Goal: Information Seeking & Learning: Understand process/instructions

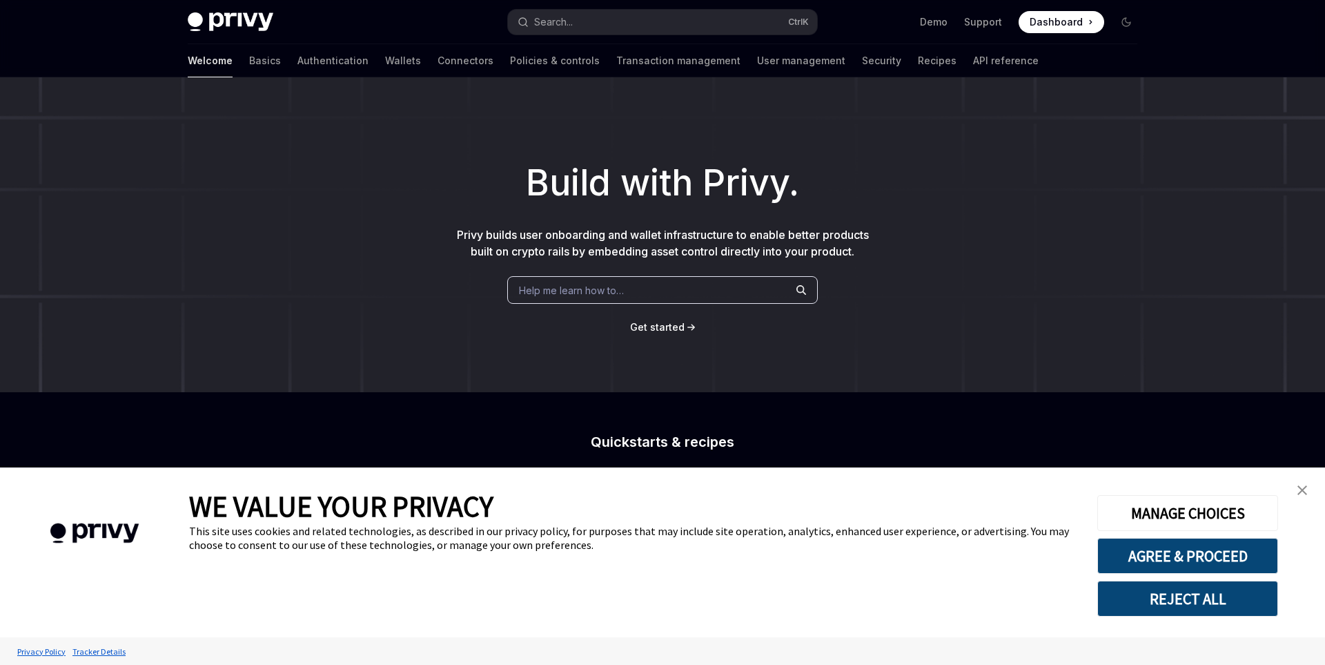
click at [1297, 494] on link "close banner" at bounding box center [1303, 490] width 28 height 28
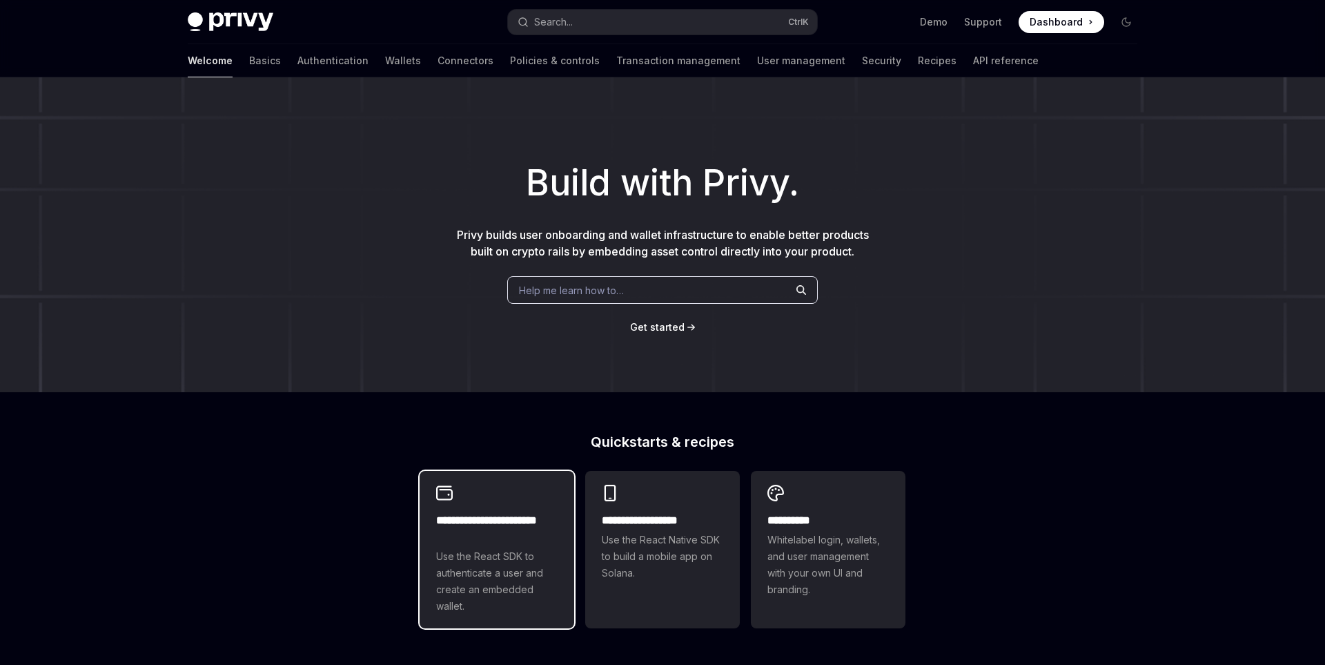
click at [485, 564] on span "Use the React SDK to authenticate a user and create an embedded wallet." at bounding box center [496, 581] width 121 height 66
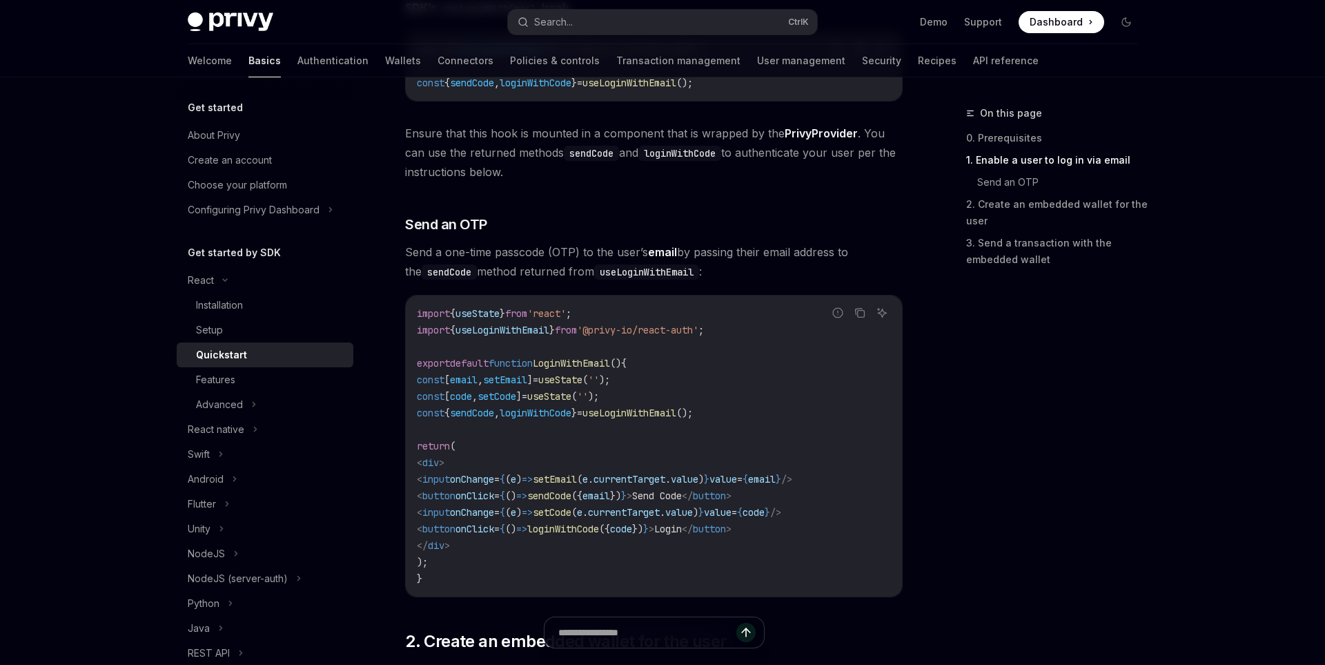
scroll to position [450, 0]
click at [1073, 210] on link "2. Create an embedded wallet for the user" at bounding box center [1057, 212] width 182 height 39
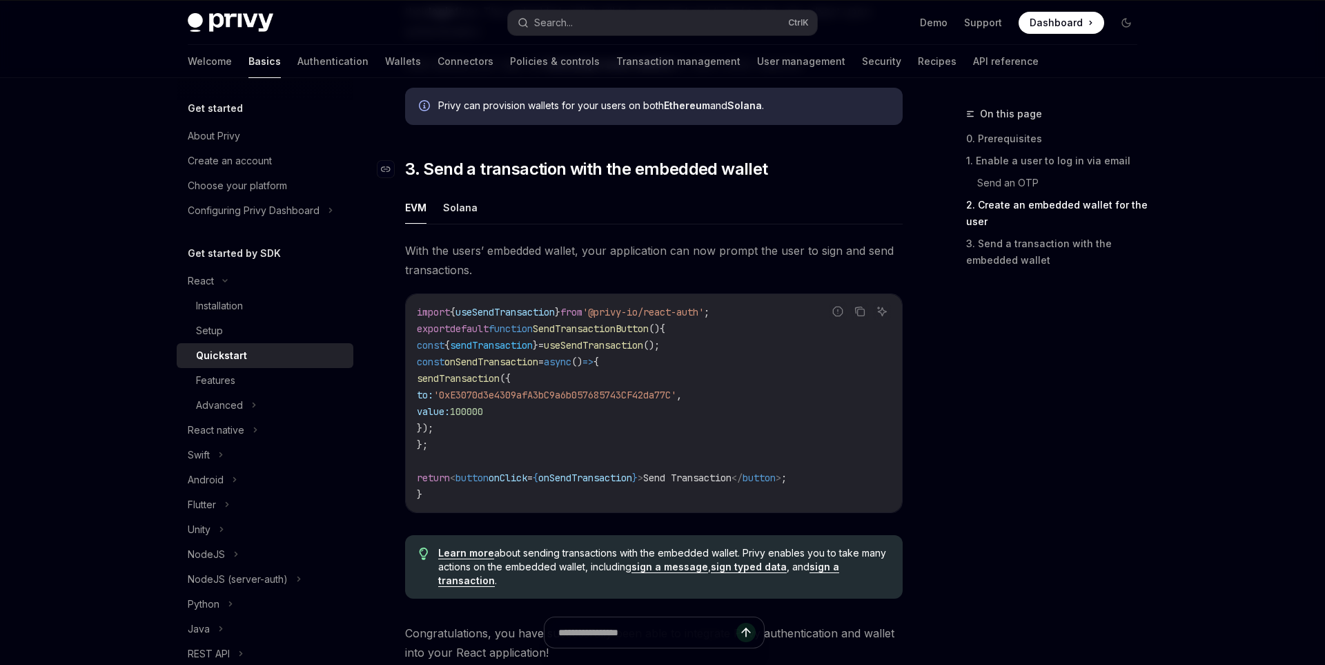
scroll to position [1133, 0]
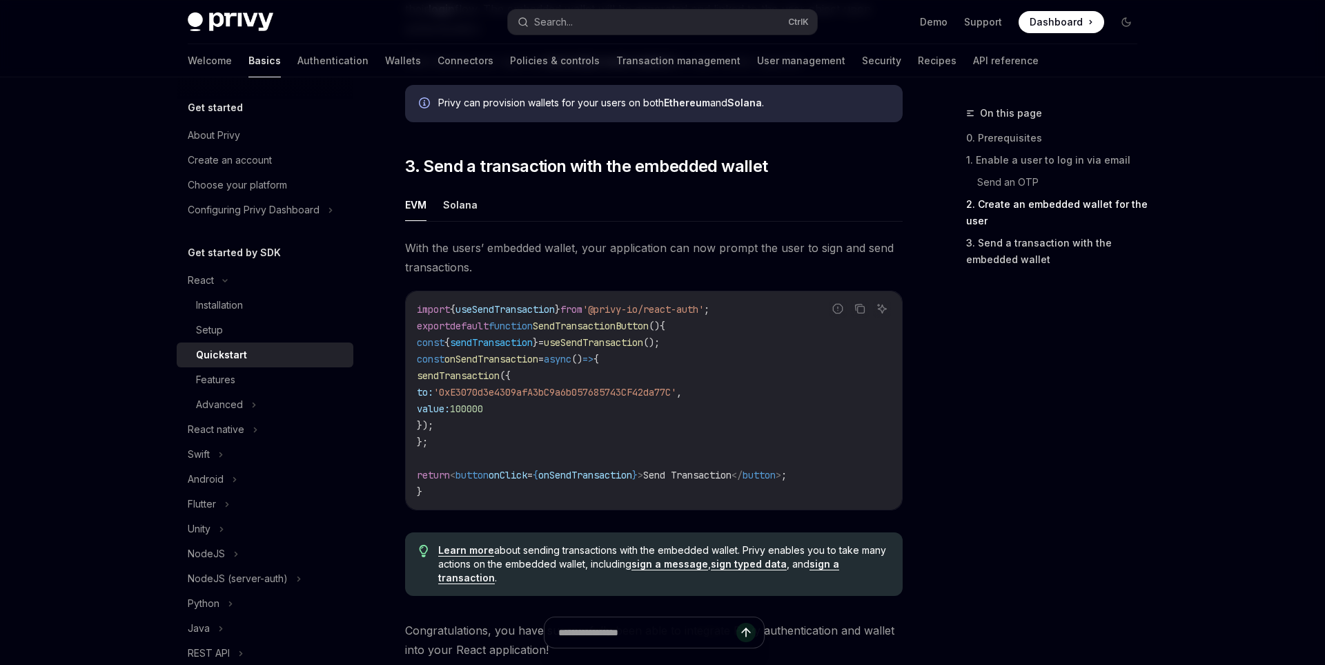
click at [1064, 256] on link "3. Send a transaction with the embedded wallet" at bounding box center [1057, 251] width 182 height 39
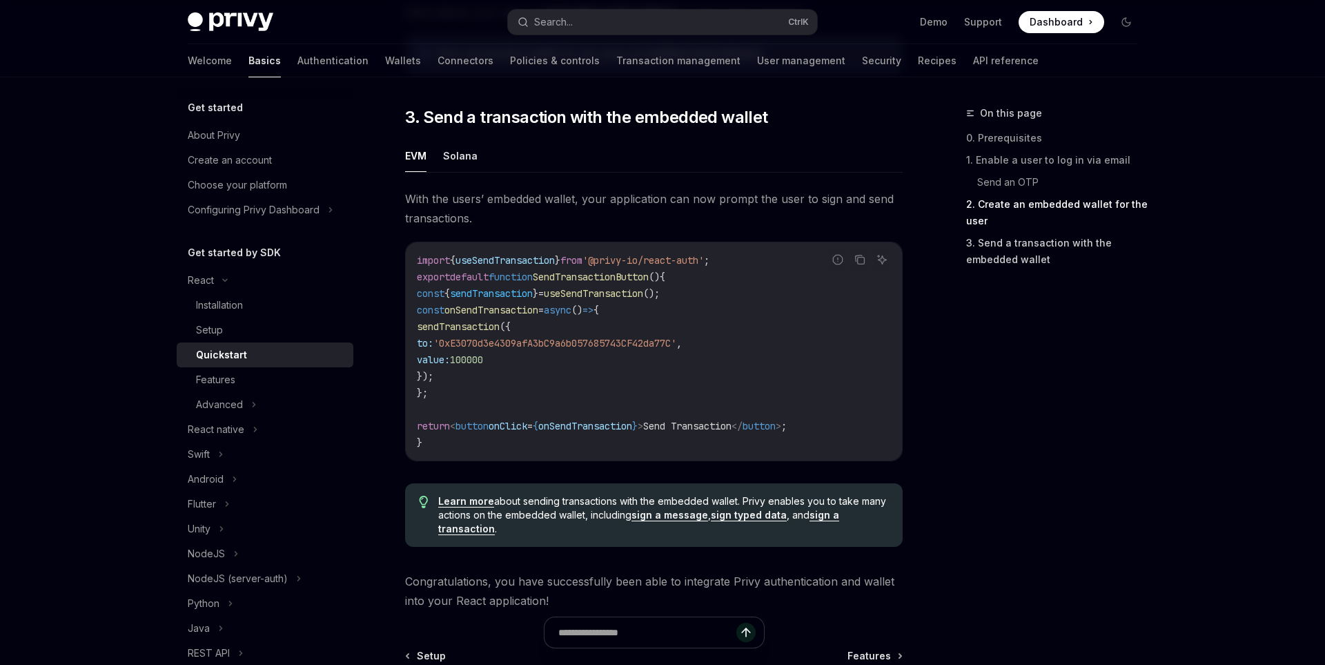
scroll to position [1183, 0]
click at [288, 327] on div "Setup" at bounding box center [270, 330] width 149 height 17
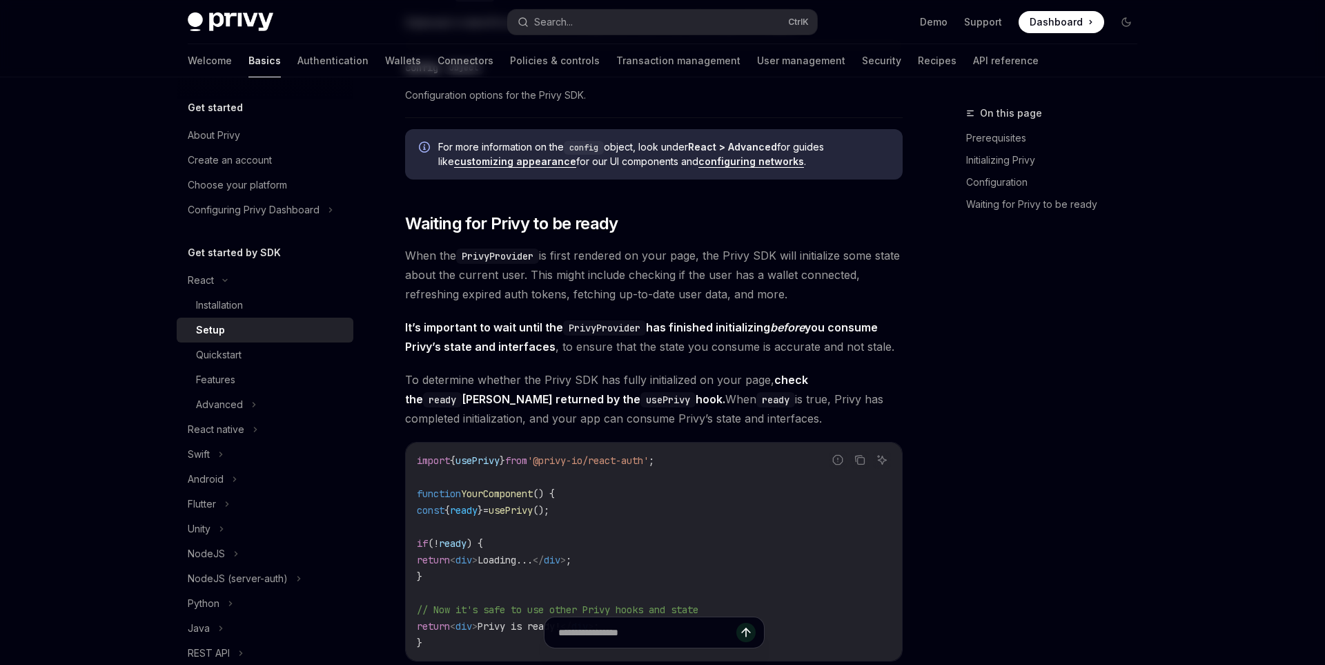
type textarea "*"
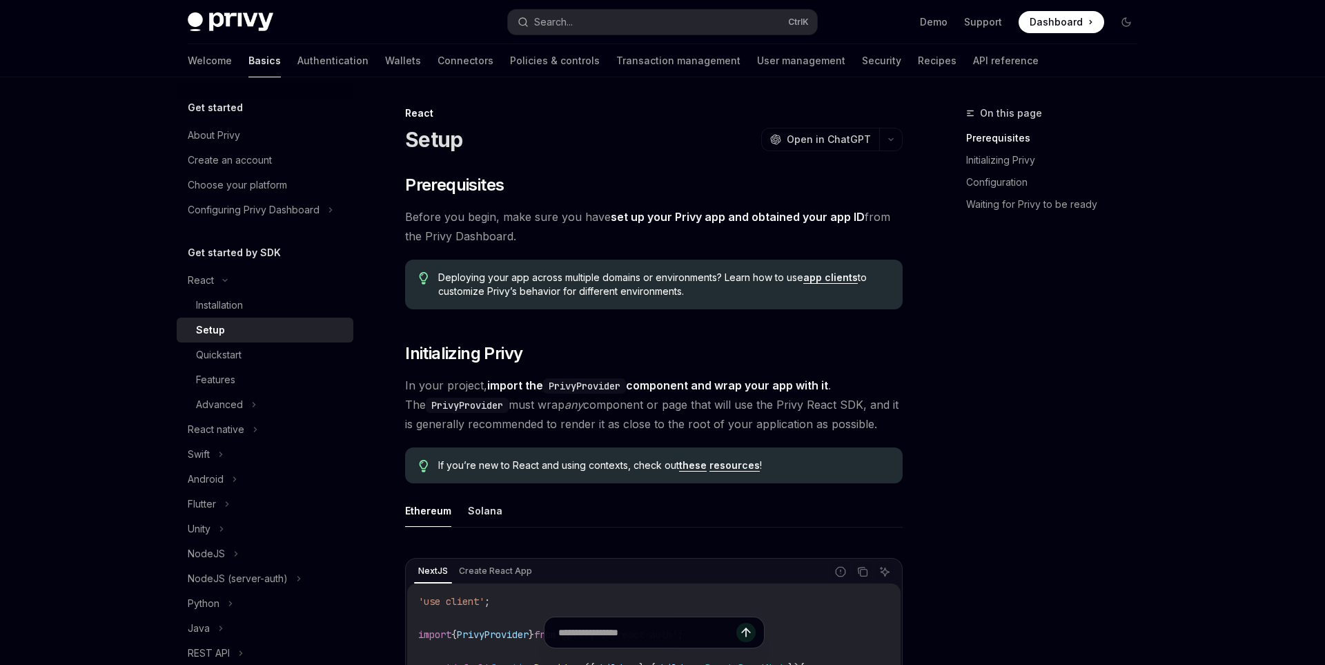
scroll to position [426, 0]
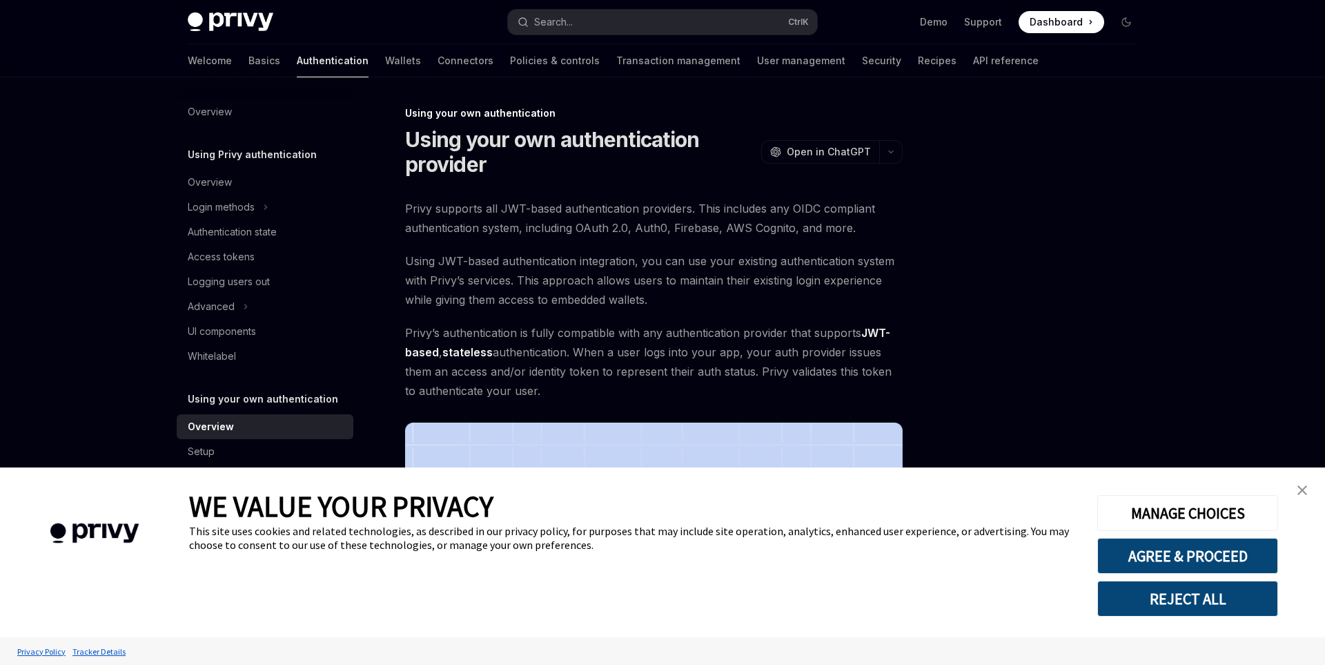
scroll to position [275, 0]
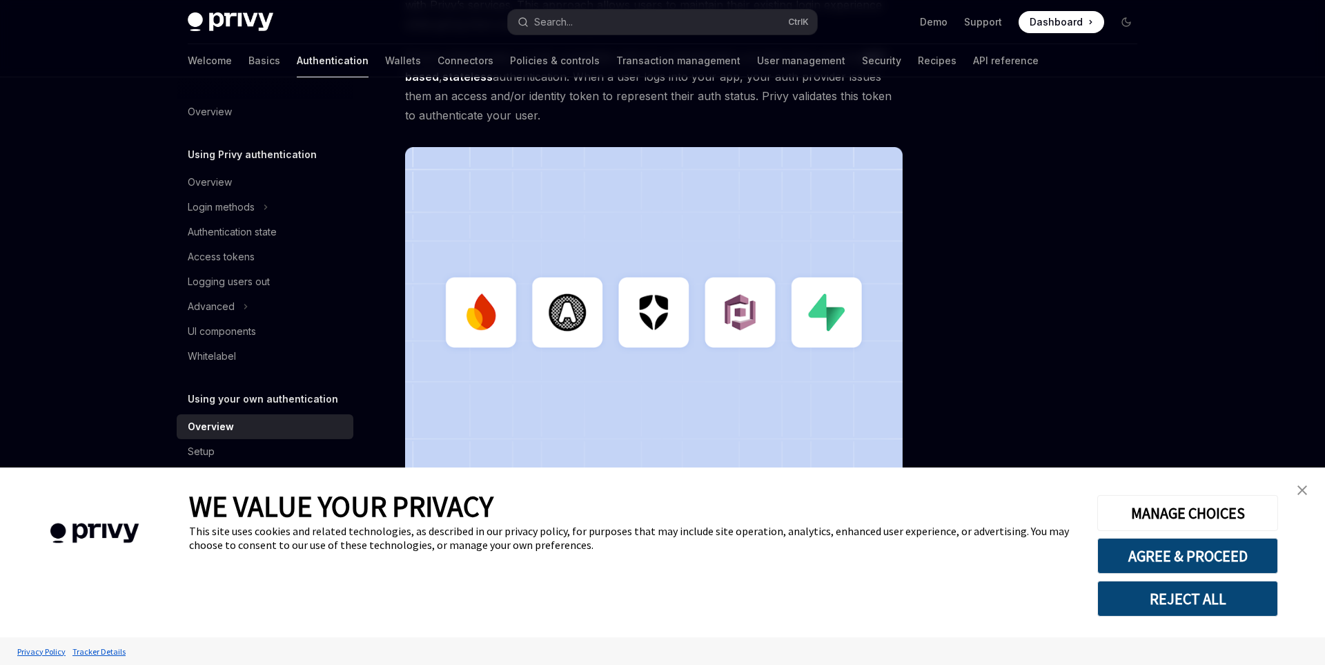
click at [1295, 487] on link "close banner" at bounding box center [1303, 490] width 28 height 28
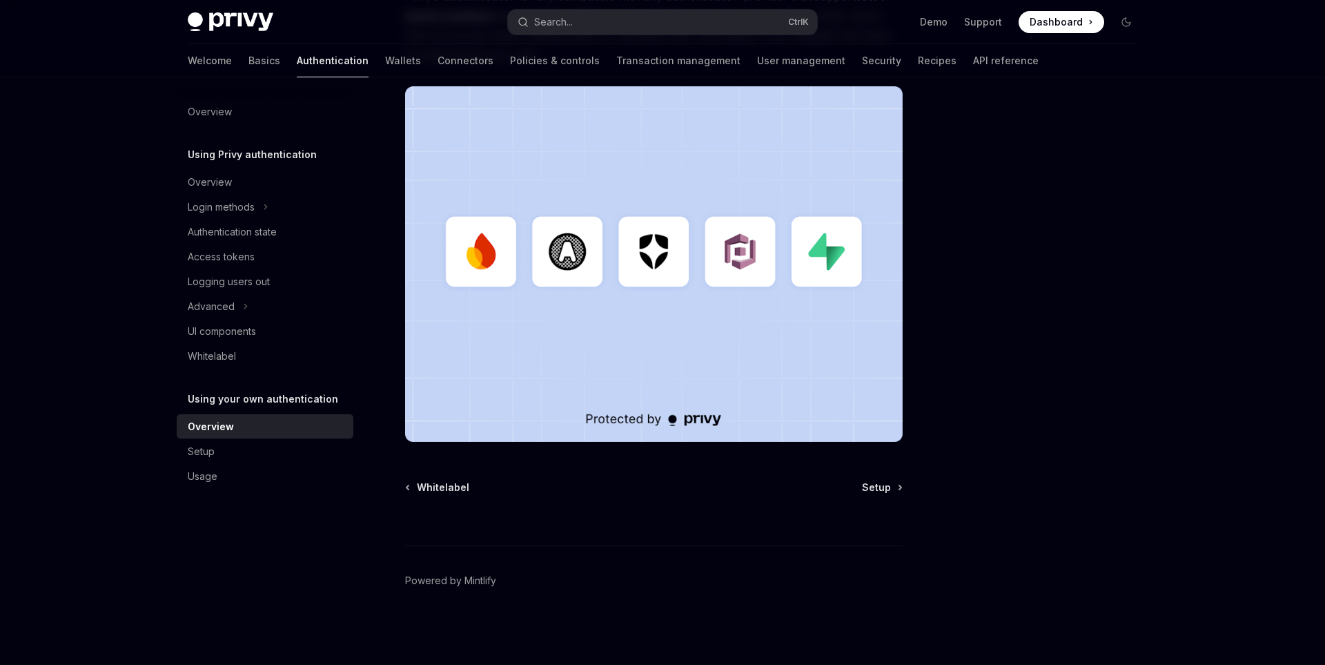
scroll to position [373, 0]
click at [877, 480] on span "Setup" at bounding box center [876, 487] width 29 height 14
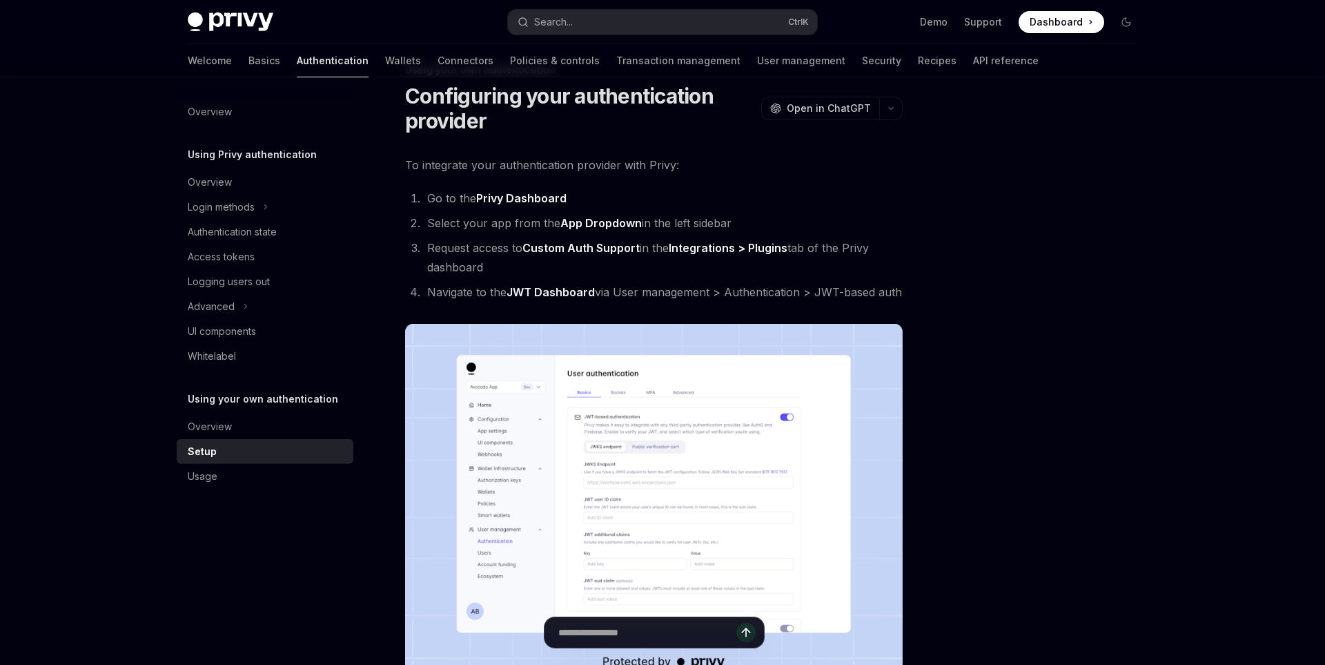
scroll to position [41, 0]
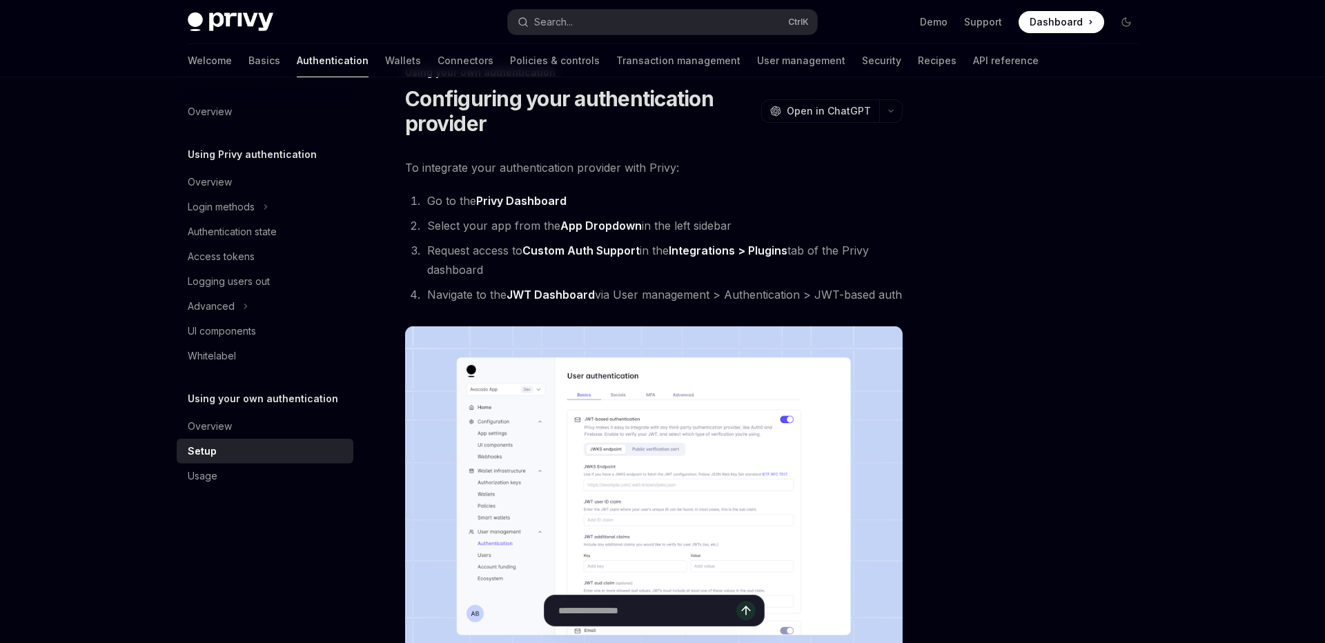
type textarea "*"
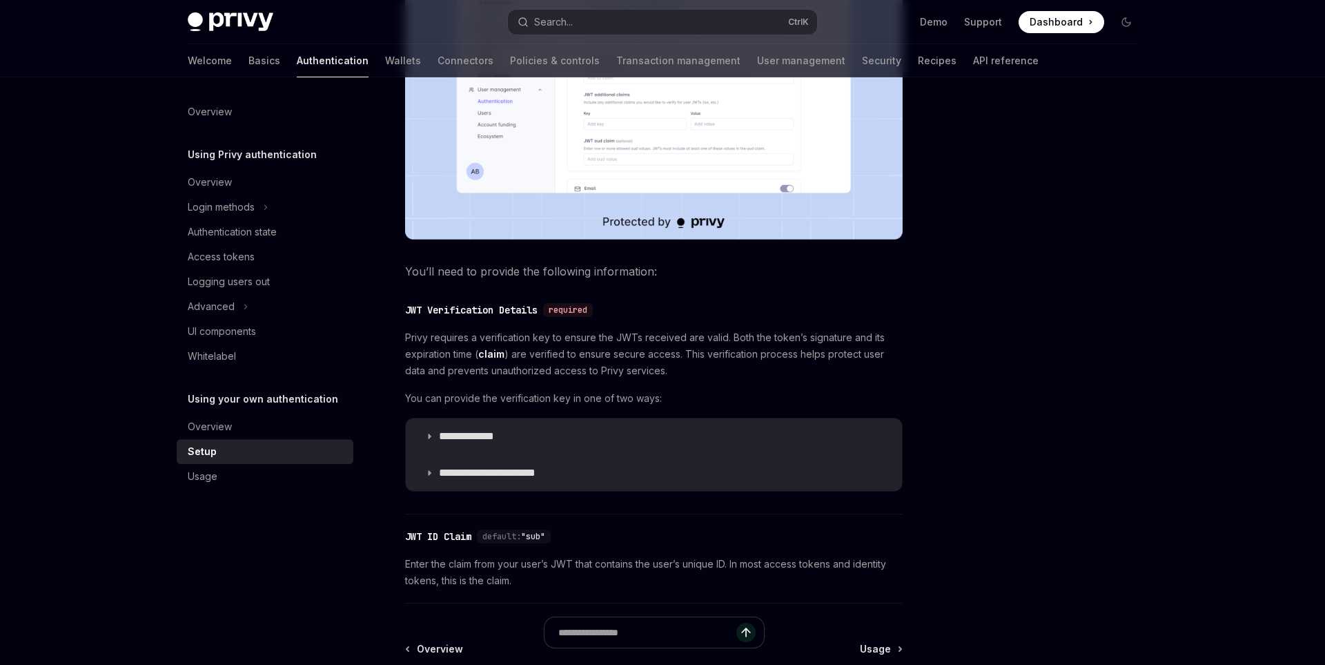
scroll to position [478, 0]
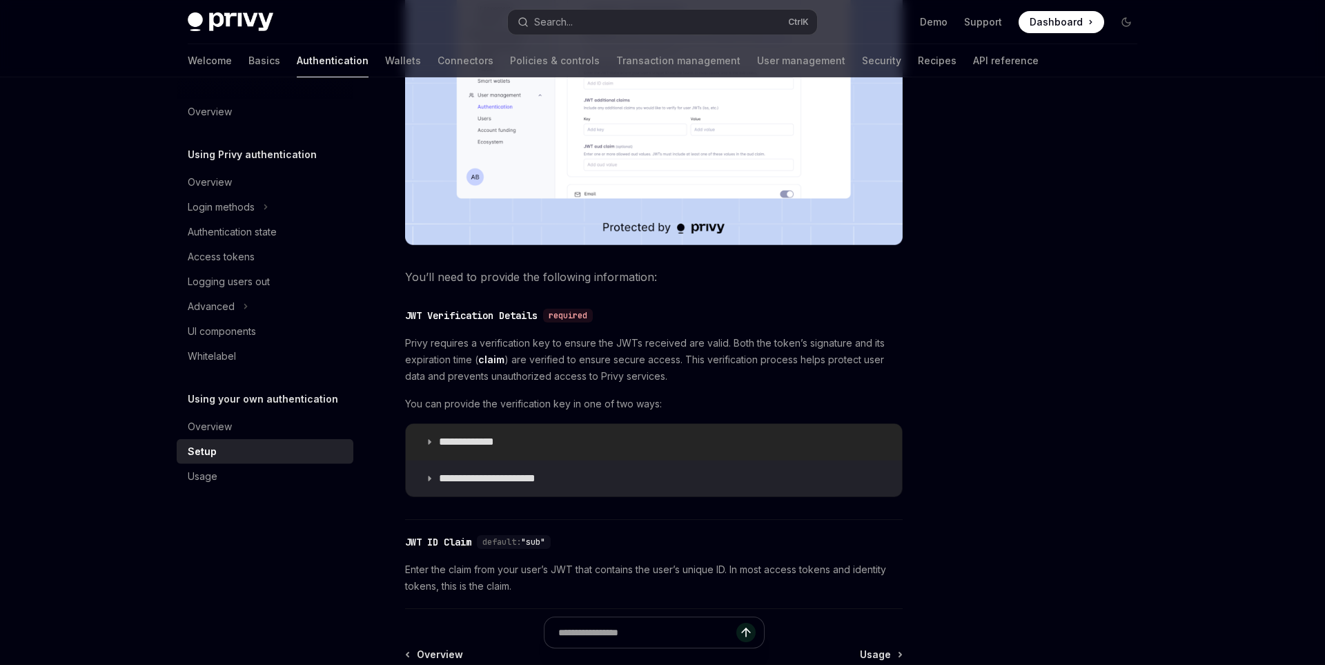
click at [487, 442] on p "**********" at bounding box center [480, 442] width 82 height 14
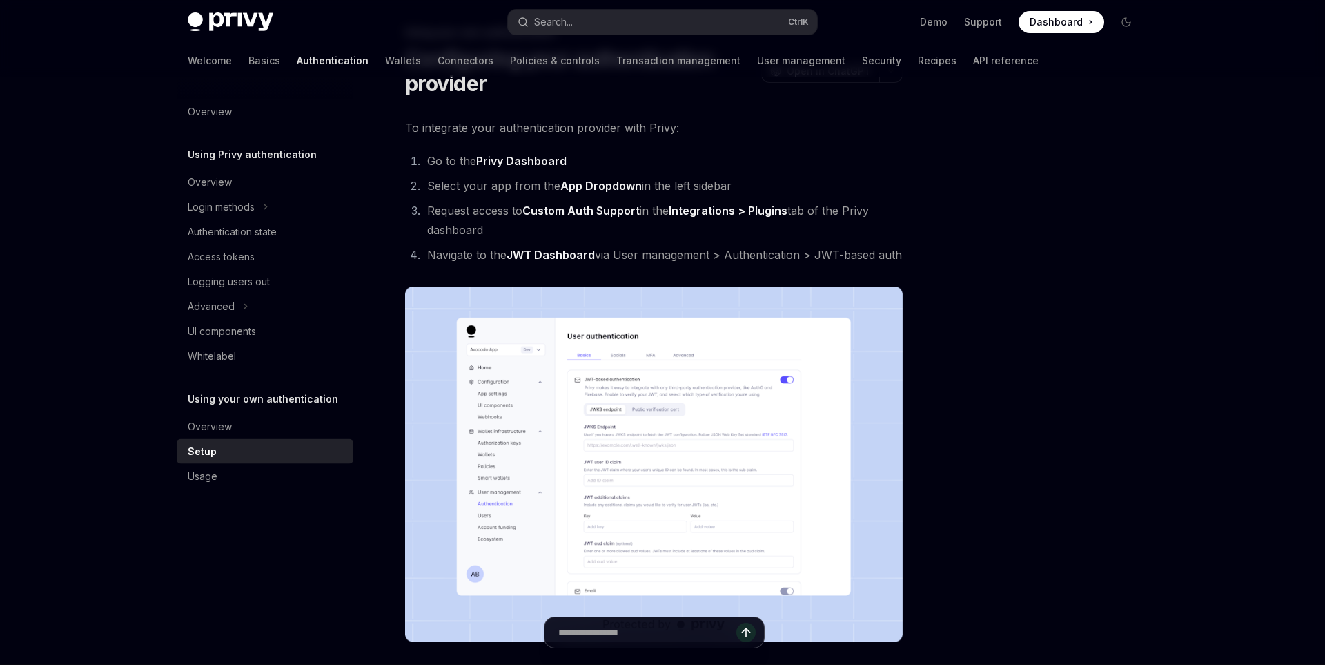
scroll to position [83, 0]
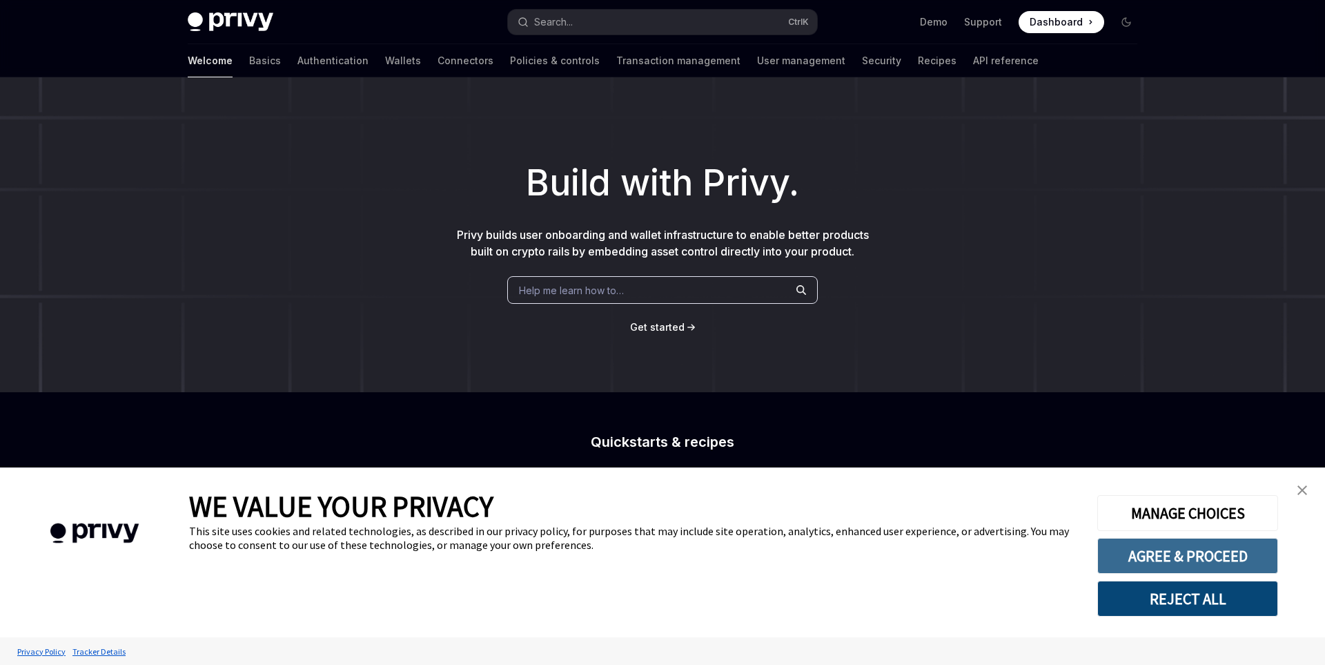
click at [1187, 551] on button "AGREE & PROCEED" at bounding box center [1188, 556] width 181 height 36
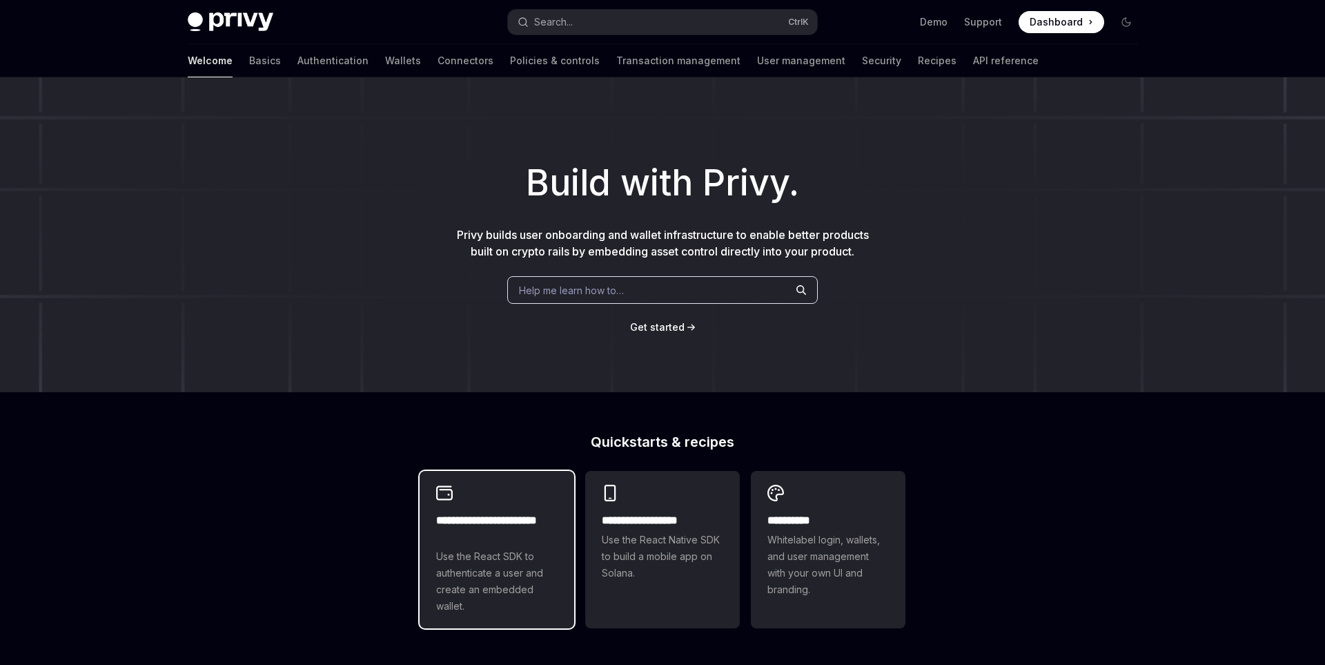
click at [456, 522] on h2 "**********" at bounding box center [496, 528] width 121 height 33
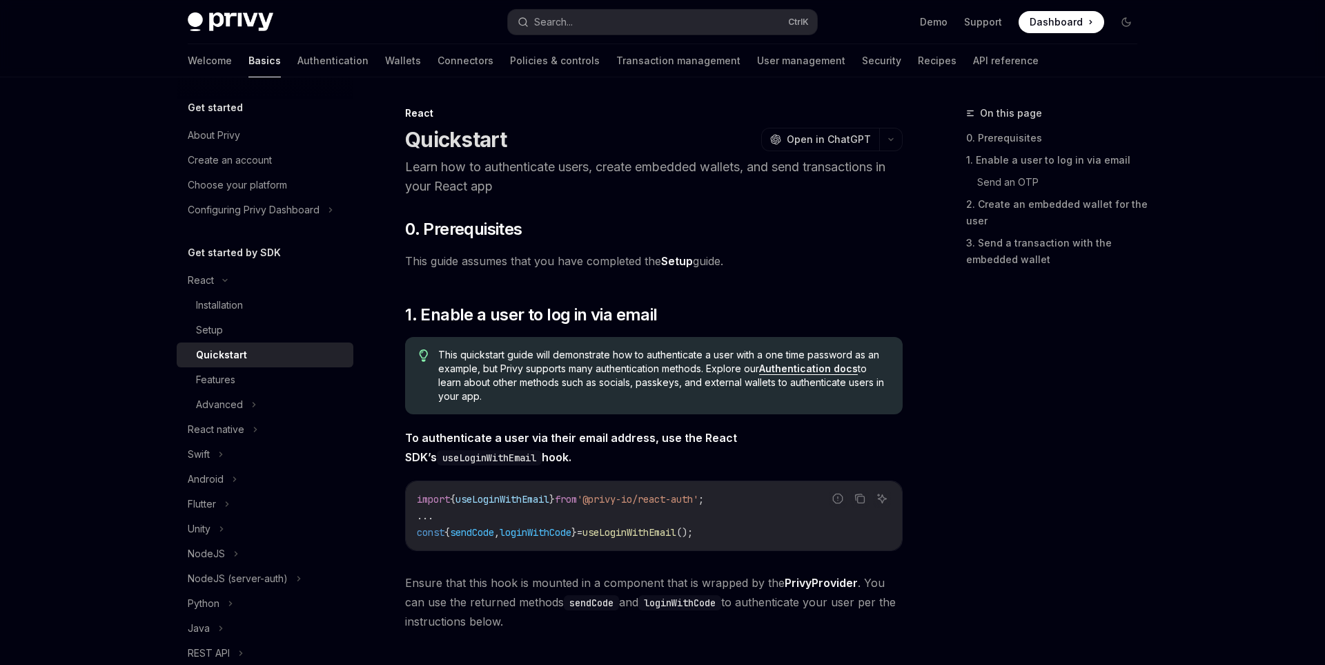
type textarea "*"
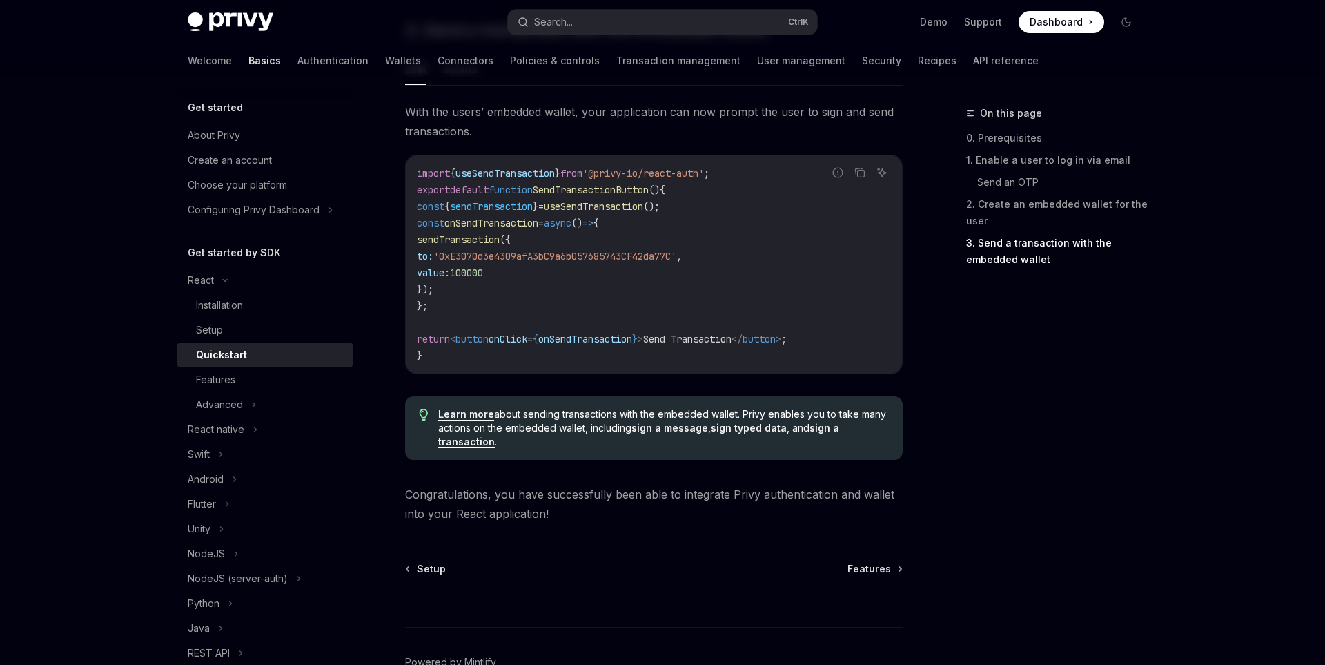
scroll to position [1265, 0]
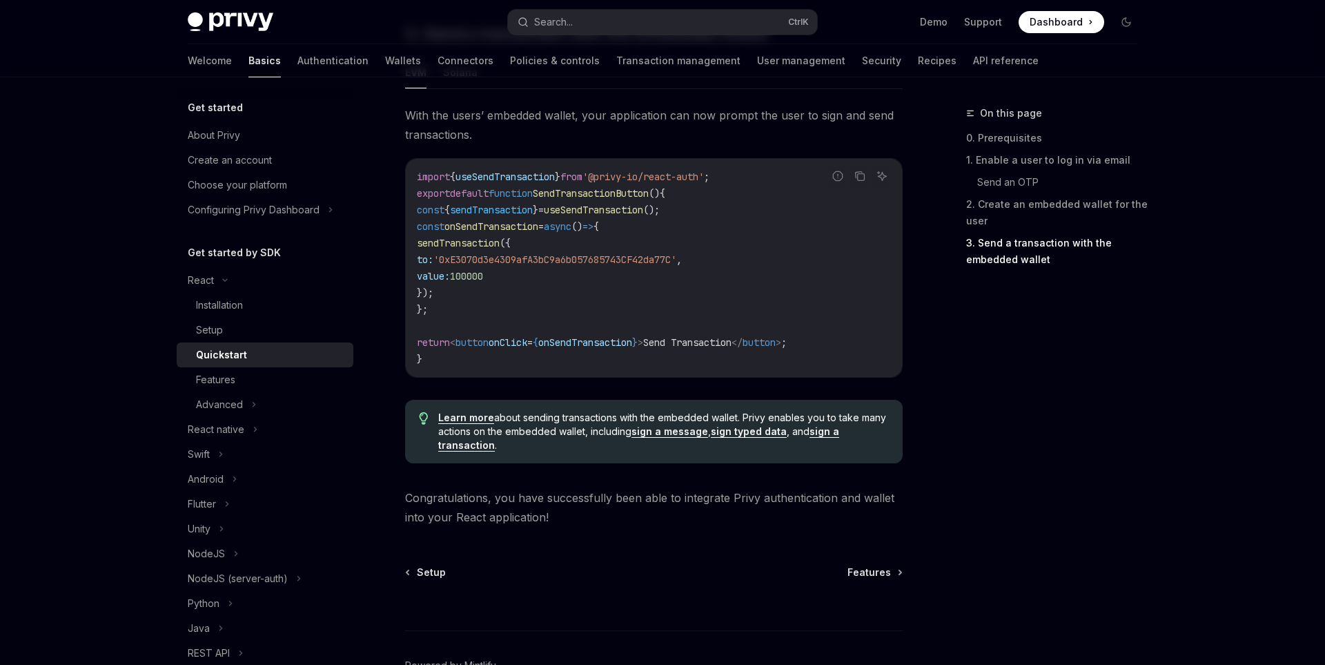
click at [1041, 23] on span "Dashboard" at bounding box center [1056, 22] width 53 height 14
